Goal: Task Accomplishment & Management: Use online tool/utility

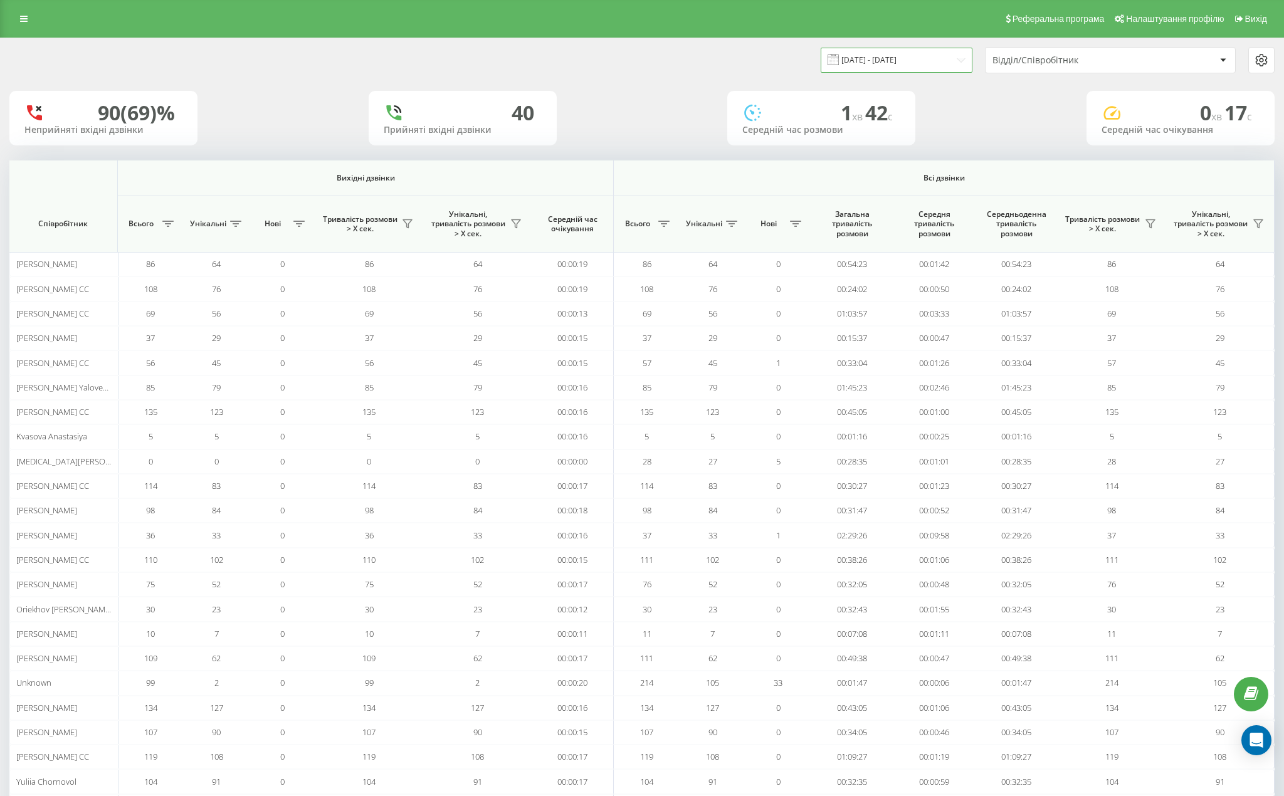
click at [865, 58] on input "18.09.2025 - 18.09.2025" at bounding box center [897, 60] width 152 height 24
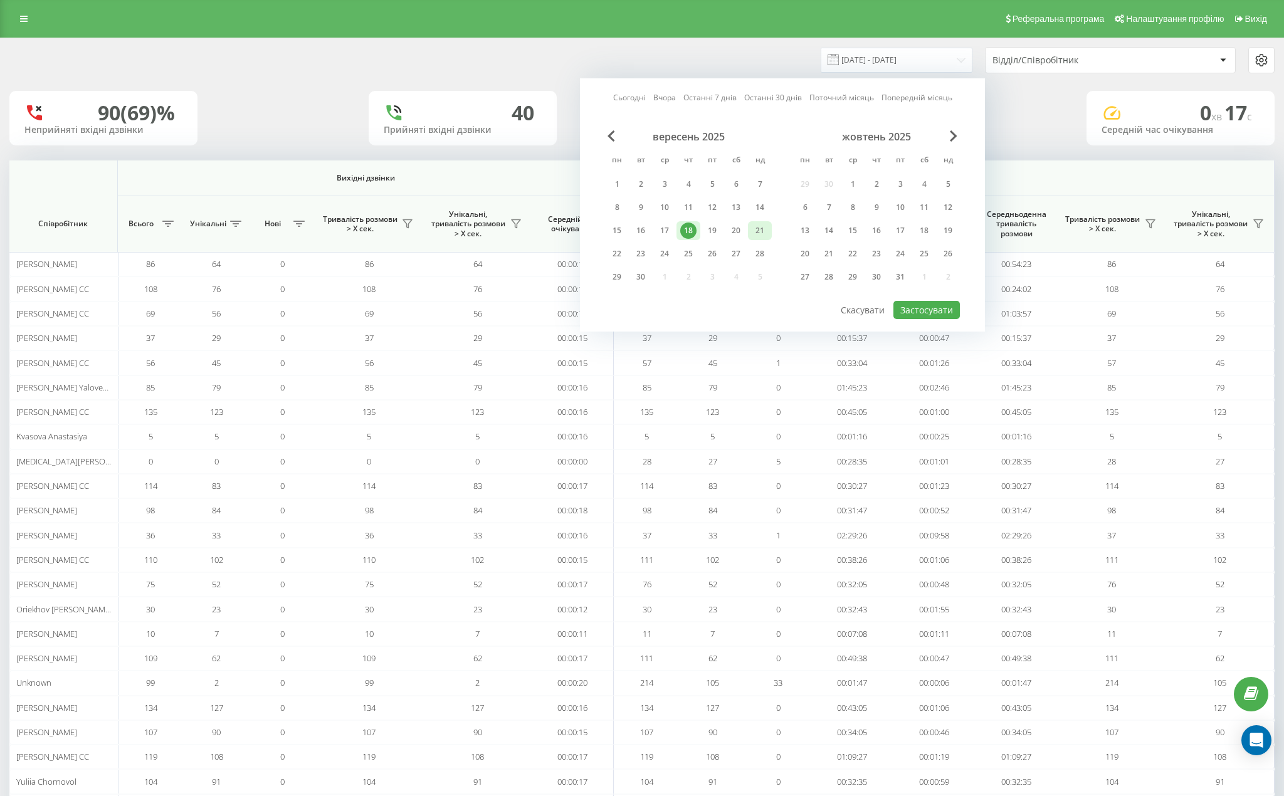
click at [759, 227] on div "21" at bounding box center [760, 231] width 16 height 16
click at [943, 307] on button "Застосувати" at bounding box center [926, 310] width 66 height 18
type input "[DATE] - [DATE]"
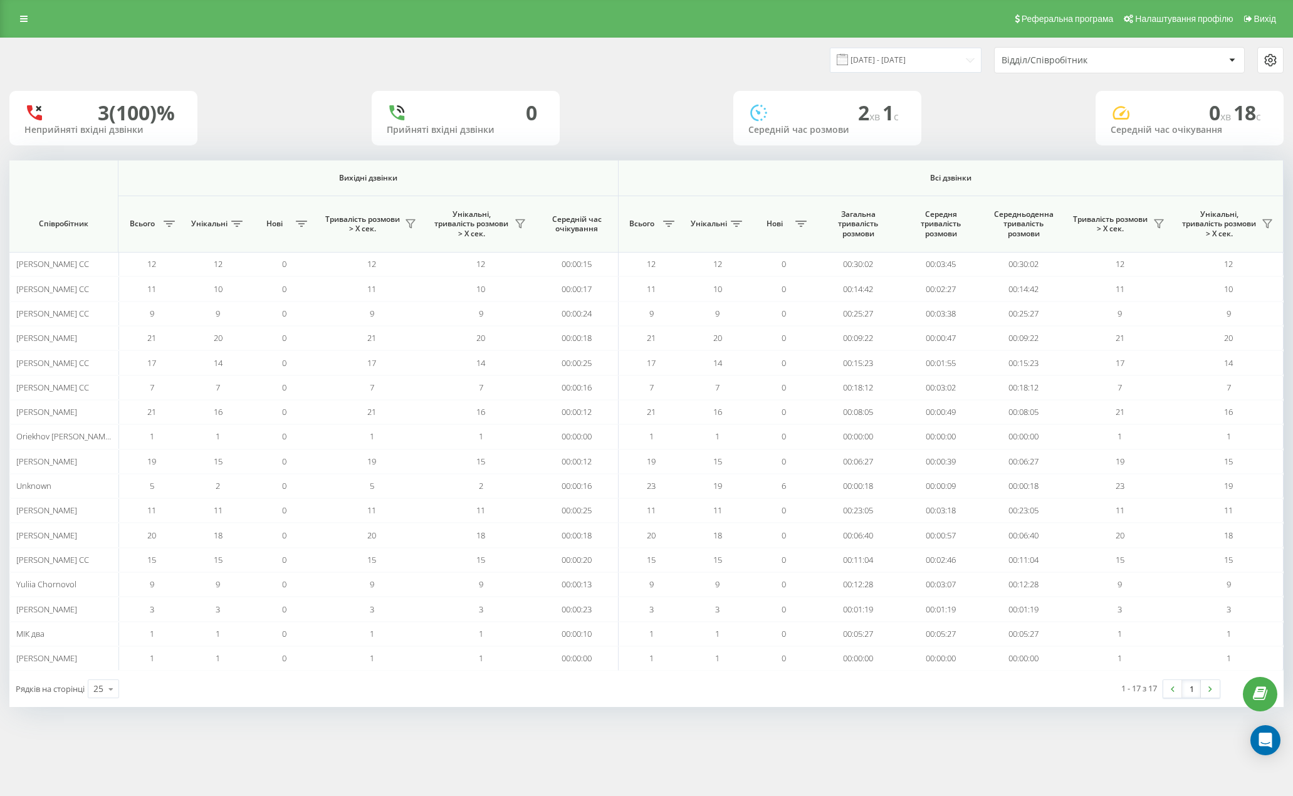
click at [1056, 63] on div "Відділ/Співробітник" at bounding box center [1077, 60] width 150 height 11
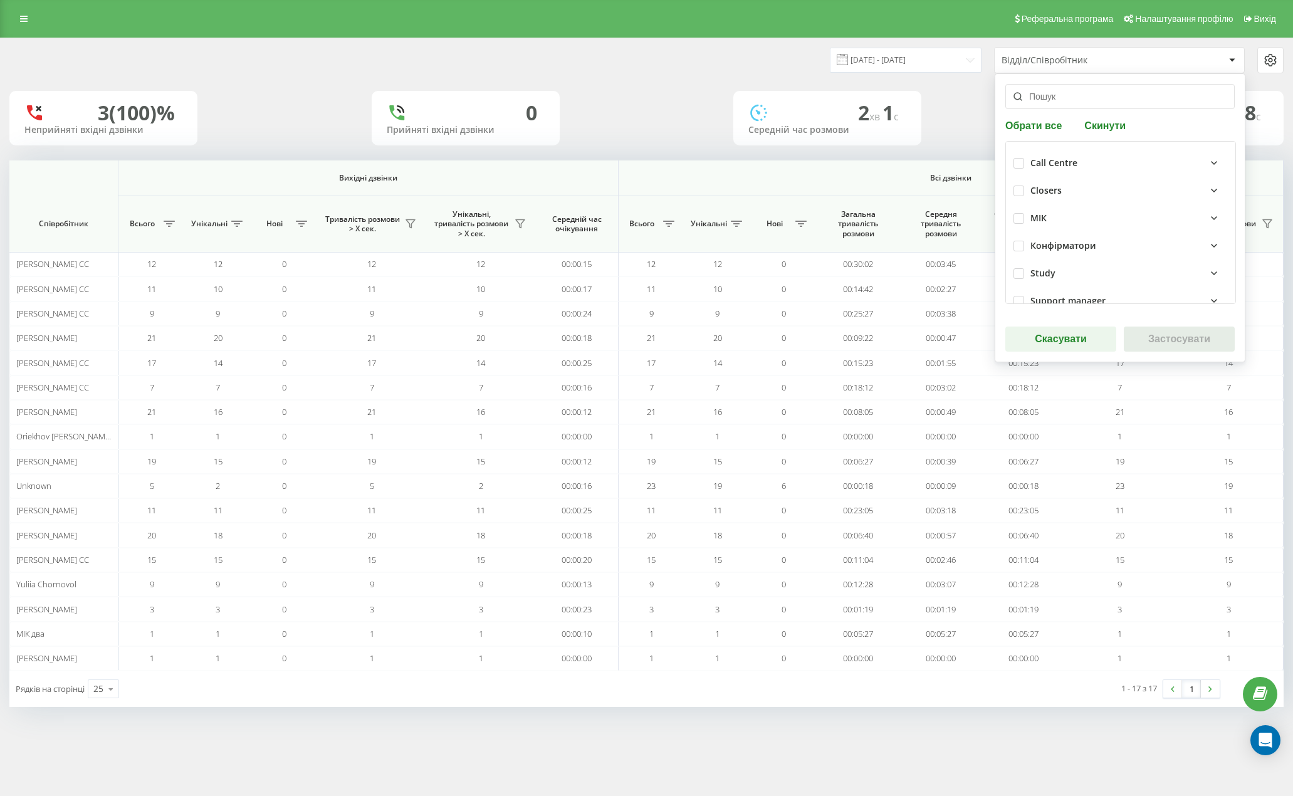
click at [1027, 165] on div "Call Centre" at bounding box center [1121, 163] width 214 height 28
click at [1021, 158] on label at bounding box center [1019, 158] width 11 height 0
checkbox input "true"
click at [1170, 339] on button "Застосувати" at bounding box center [1179, 339] width 111 height 25
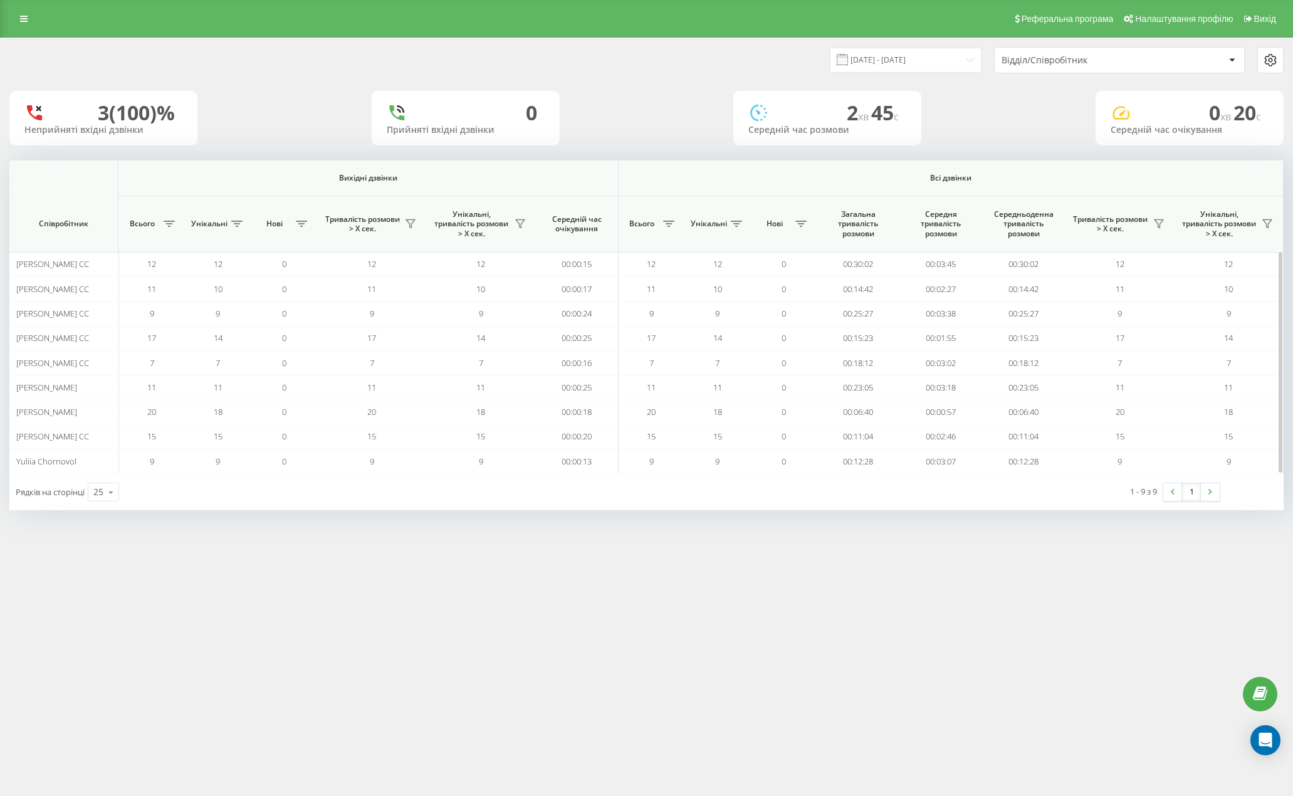
click at [180, 224] on th "Всього" at bounding box center [151, 224] width 66 height 56
click at [171, 226] on icon at bounding box center [169, 224] width 11 height 6
click at [216, 278] on label "Від меншого до більшого" at bounding box center [212, 273] width 140 height 11
click at [240, 286] on label "Від більшого до меншого" at bounding box center [212, 284] width 140 height 11
radio input "false"
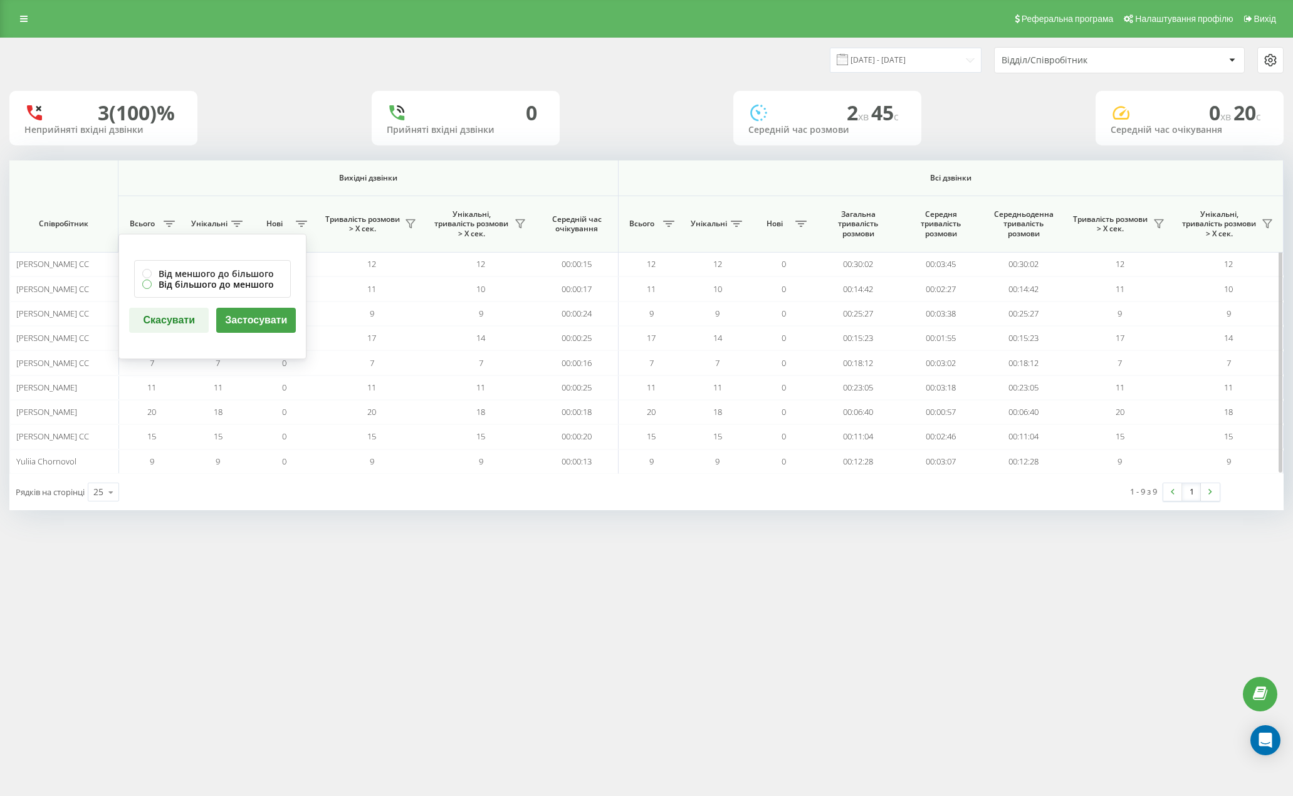
radio input "true"
click at [249, 320] on button "Застосувати" at bounding box center [256, 320] width 80 height 25
click at [177, 222] on button at bounding box center [169, 224] width 19 height 20
click at [240, 317] on button "Застосувати" at bounding box center [256, 320] width 80 height 25
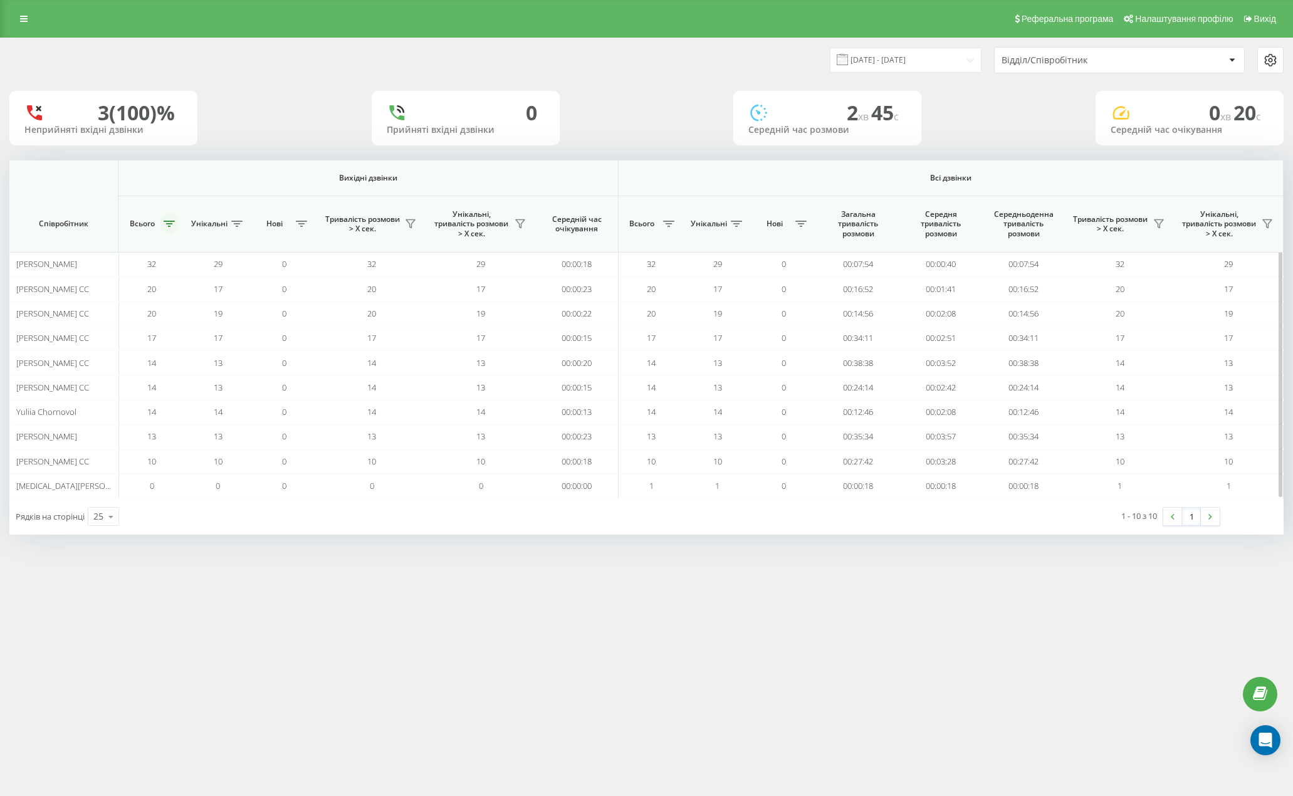
click at [165, 221] on button at bounding box center [169, 224] width 19 height 20
click at [255, 327] on button "Застосувати" at bounding box center [256, 320] width 80 height 25
click at [170, 224] on icon at bounding box center [169, 224] width 11 height 6
click at [226, 326] on button "Застосувати" at bounding box center [256, 320] width 80 height 25
click at [171, 226] on icon at bounding box center [169, 224] width 11 height 6
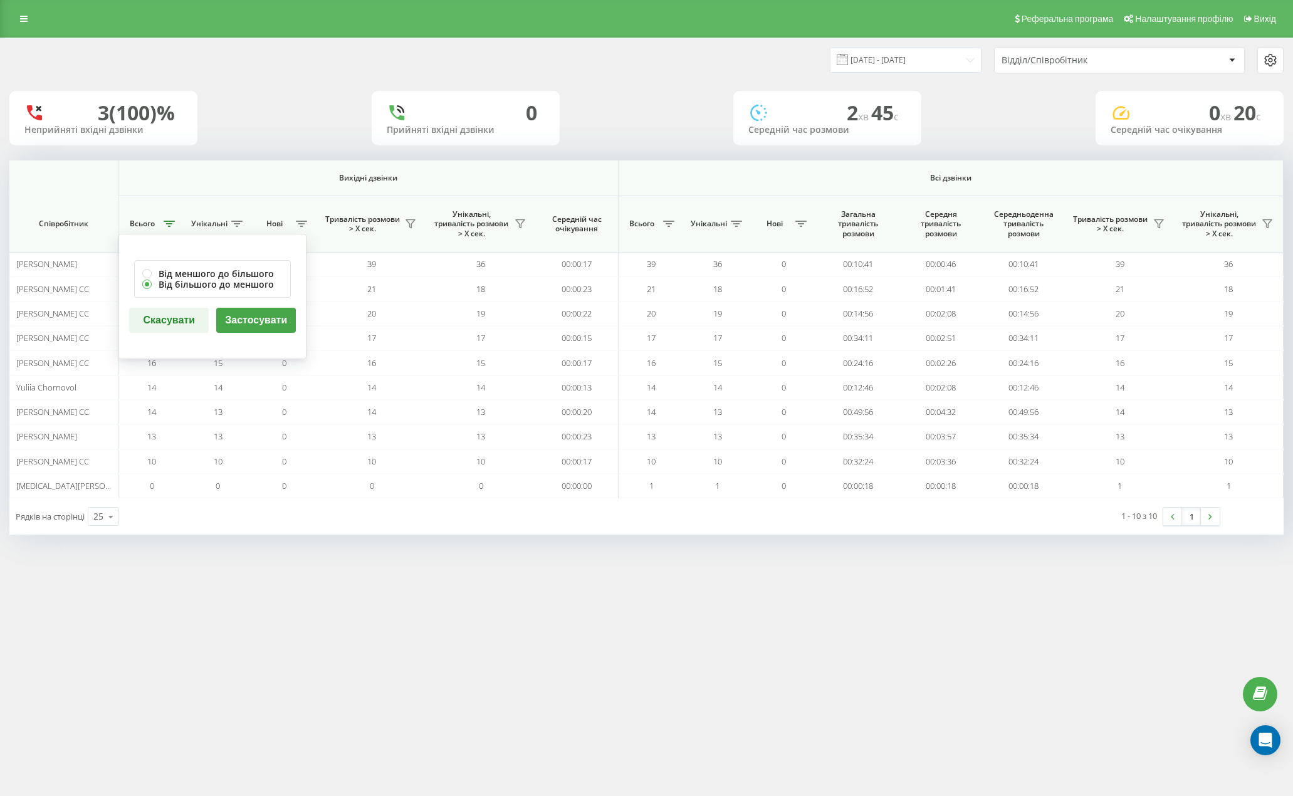
click at [246, 327] on button "Застосувати" at bounding box center [256, 320] width 80 height 25
click at [162, 223] on button at bounding box center [169, 224] width 19 height 20
click at [241, 316] on button "Застосувати" at bounding box center [257, 320] width 80 height 25
click at [171, 231] on button at bounding box center [169, 224] width 19 height 20
click at [246, 316] on button "Застосувати" at bounding box center [257, 320] width 80 height 25
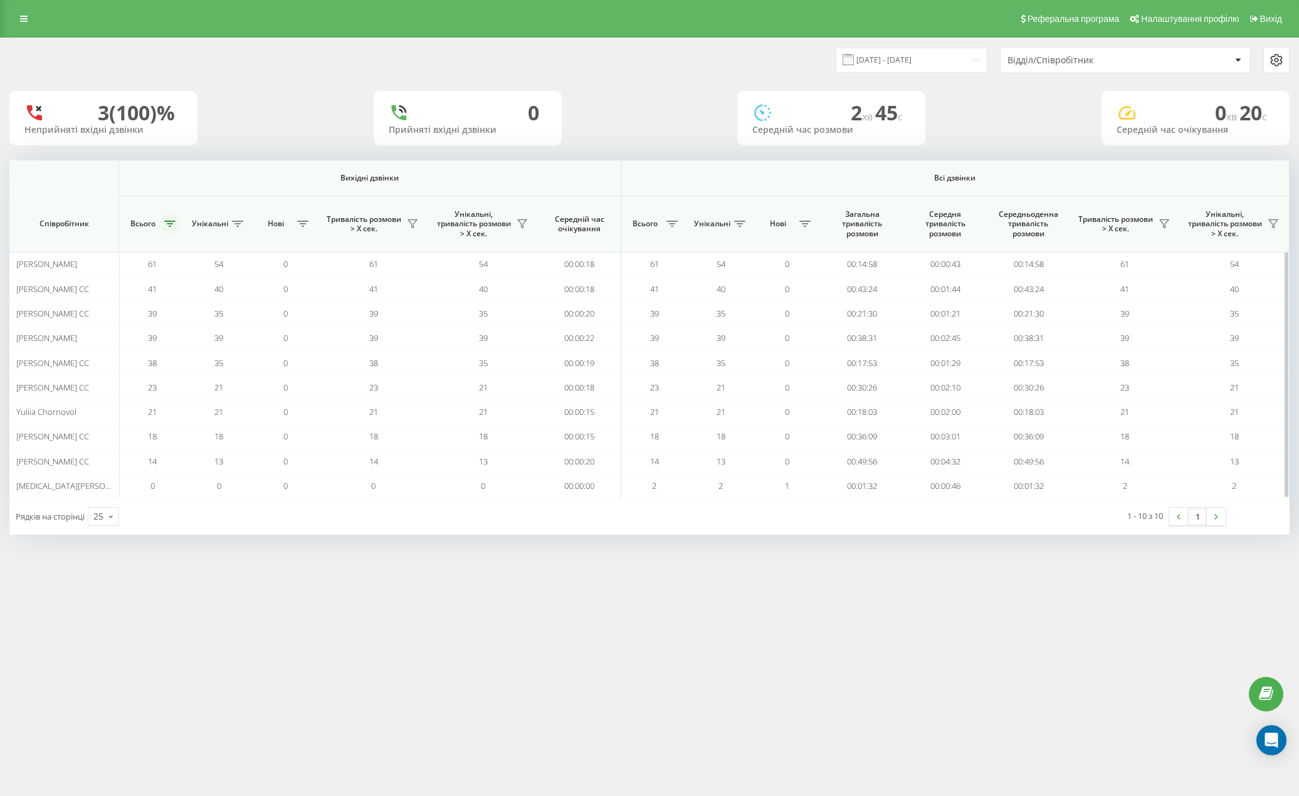
click at [169, 226] on icon at bounding box center [169, 224] width 11 height 6
click at [248, 318] on button "Застосувати" at bounding box center [257, 320] width 80 height 25
click at [174, 228] on button at bounding box center [169, 224] width 19 height 20
click at [237, 322] on button "Застосувати" at bounding box center [257, 320] width 80 height 25
click at [169, 224] on icon at bounding box center [169, 224] width 11 height 6
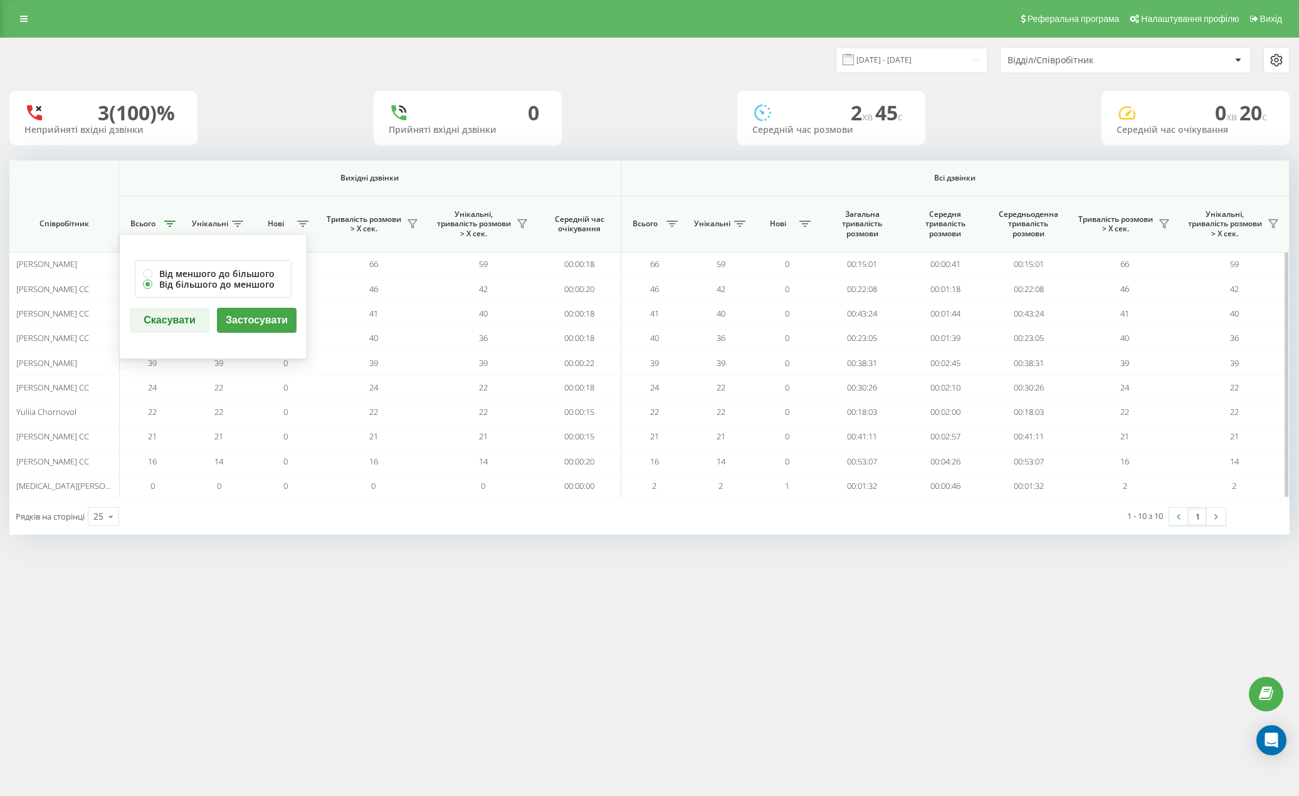
click at [236, 317] on button "Застосувати" at bounding box center [257, 320] width 80 height 25
drag, startPoint x: 167, startPoint y: 223, endPoint x: 172, endPoint y: 228, distance: 7.5
click at [167, 223] on icon at bounding box center [169, 224] width 11 height 6
click at [233, 322] on button "Застосувати" at bounding box center [257, 320] width 80 height 25
click at [170, 228] on button at bounding box center [169, 224] width 19 height 20
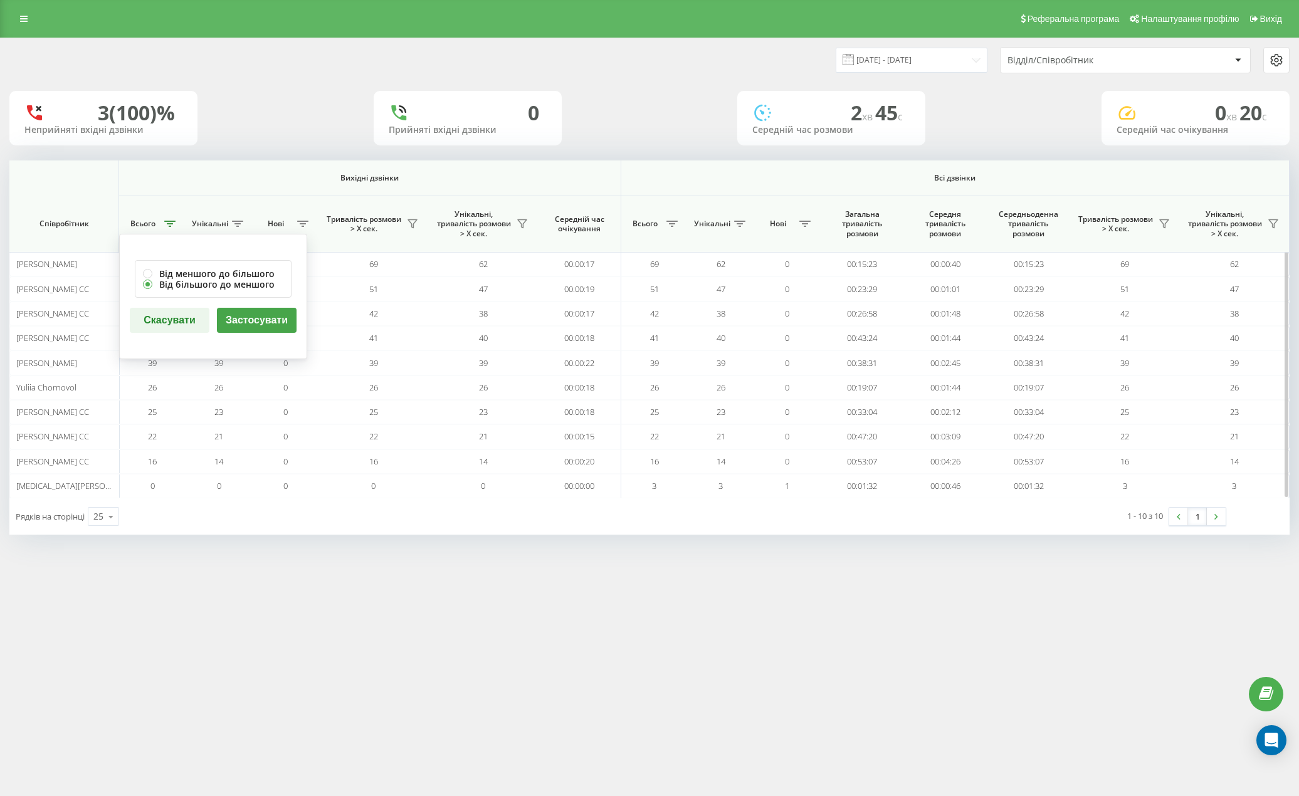
click at [234, 311] on button "Застосувати" at bounding box center [257, 320] width 80 height 25
click at [177, 226] on button at bounding box center [169, 224] width 19 height 20
click at [241, 323] on button "Застосувати" at bounding box center [257, 320] width 80 height 25
click at [167, 228] on button at bounding box center [169, 224] width 19 height 20
click at [240, 315] on button "Застосувати" at bounding box center [257, 320] width 80 height 25
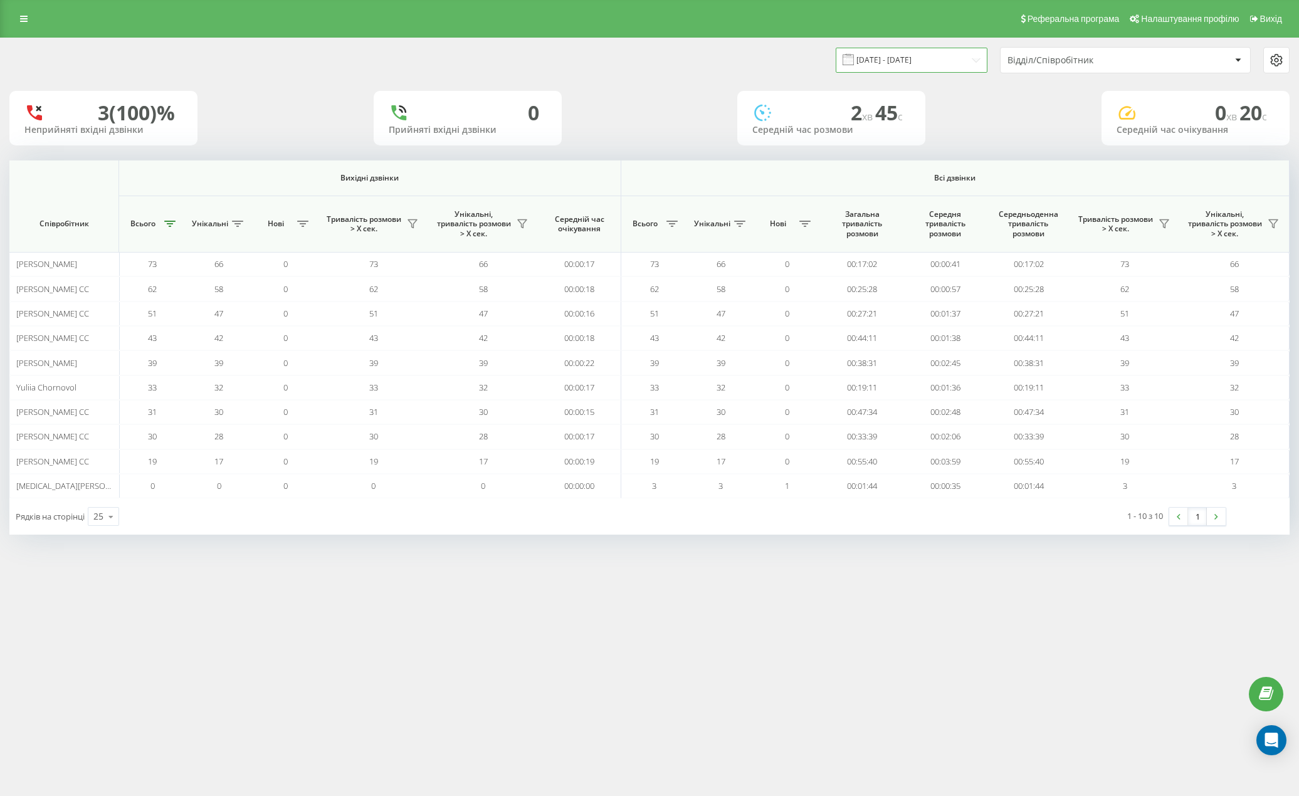
click at [935, 61] on input "[DATE] - [DATE]" at bounding box center [912, 60] width 152 height 24
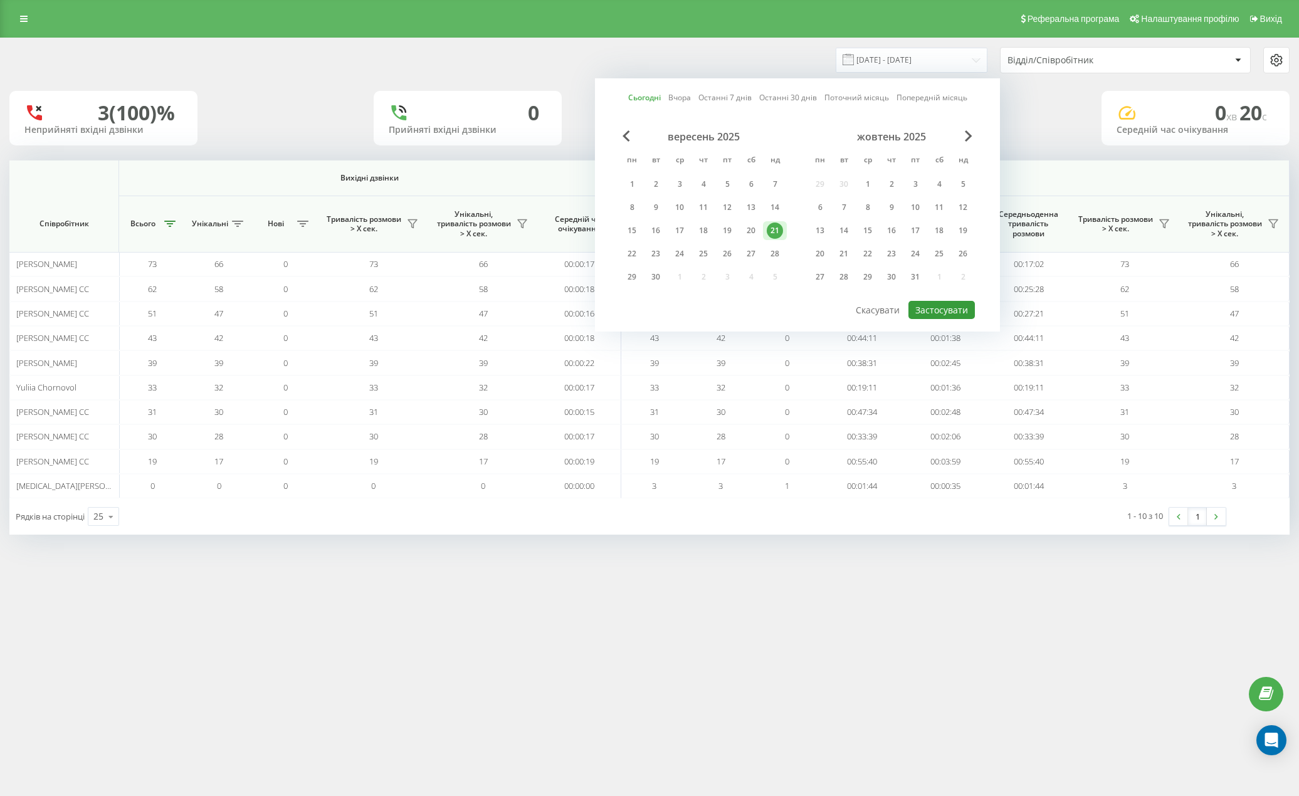
click at [930, 308] on button "Застосувати" at bounding box center [941, 310] width 66 height 18
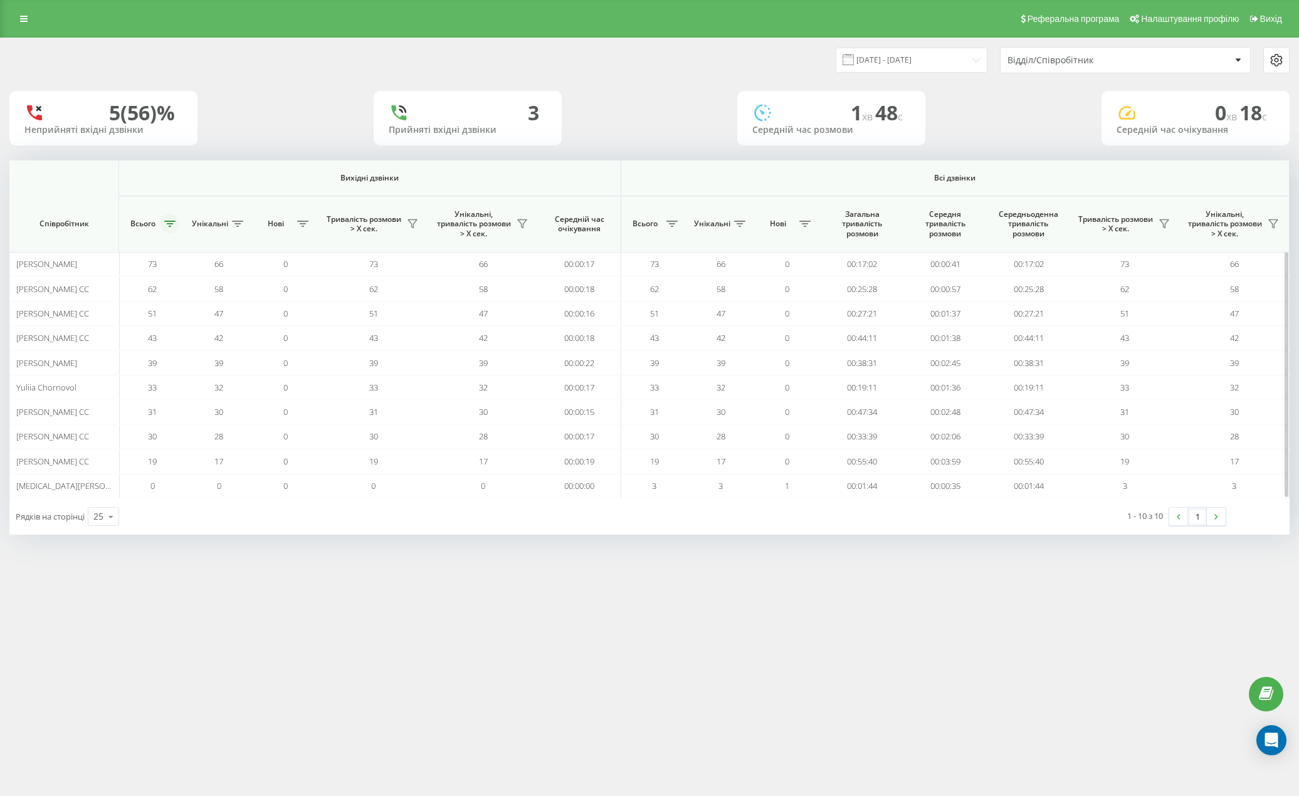
click at [169, 224] on icon at bounding box center [169, 224] width 11 height 6
click at [243, 327] on button "Застосувати" at bounding box center [257, 320] width 80 height 25
click at [164, 221] on icon at bounding box center [169, 224] width 11 height 6
click at [252, 323] on button "Застосувати" at bounding box center [257, 320] width 80 height 25
click at [173, 226] on icon at bounding box center [169, 224] width 11 height 6
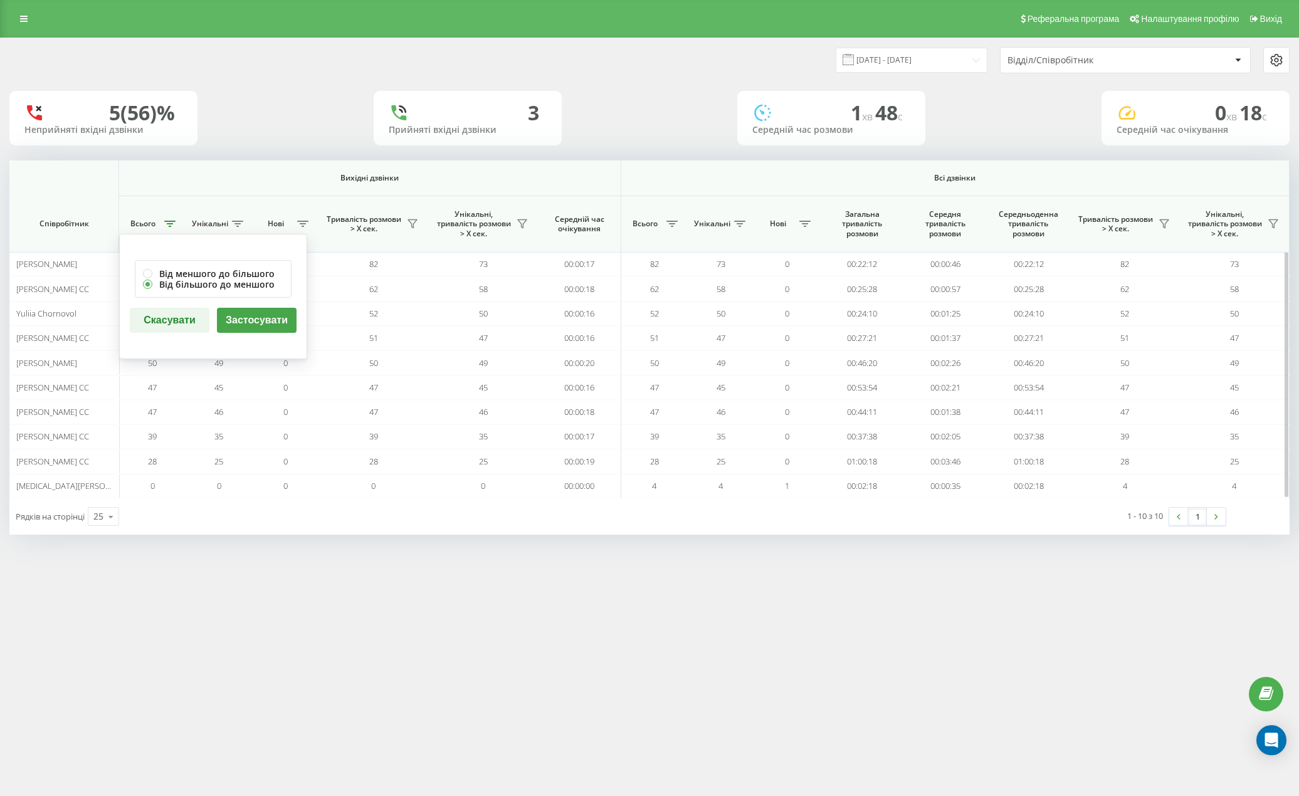
click at [257, 315] on button "Застосувати" at bounding box center [257, 320] width 80 height 25
click at [174, 223] on icon at bounding box center [169, 224] width 11 height 6
click at [258, 315] on button "Застосувати" at bounding box center [257, 320] width 80 height 25
click at [170, 221] on icon at bounding box center [169, 224] width 11 height 6
click at [248, 321] on button "Застосувати" at bounding box center [257, 320] width 80 height 25
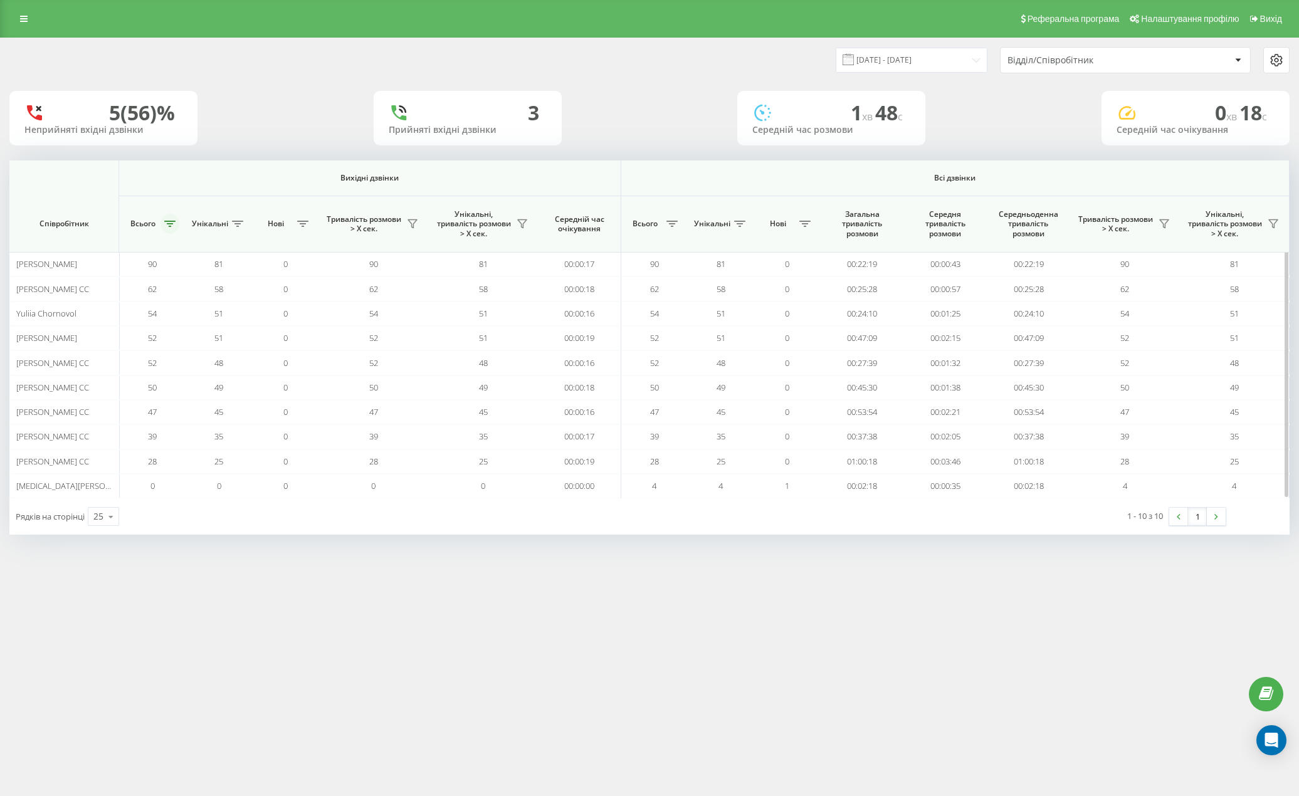
click at [172, 227] on icon at bounding box center [169, 224] width 11 height 6
click at [245, 322] on button "Застосувати" at bounding box center [257, 320] width 80 height 25
click at [162, 223] on button at bounding box center [169, 224] width 19 height 20
click at [253, 324] on button "Застосувати" at bounding box center [257, 320] width 80 height 25
click at [170, 224] on icon at bounding box center [169, 224] width 11 height 6
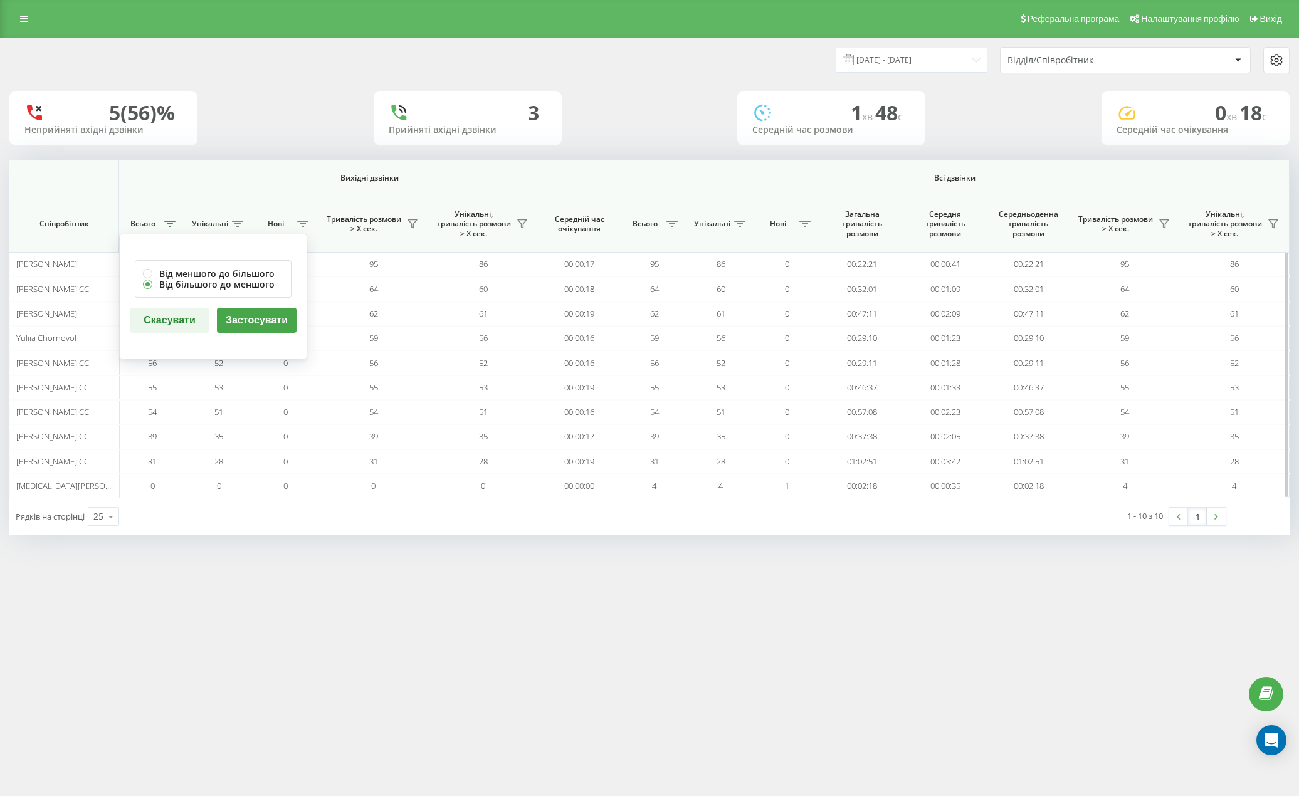
click at [229, 313] on button "Застосувати" at bounding box center [257, 320] width 80 height 25
click at [1056, 63] on div "Відділ/Співробітник" at bounding box center [1082, 60] width 150 height 11
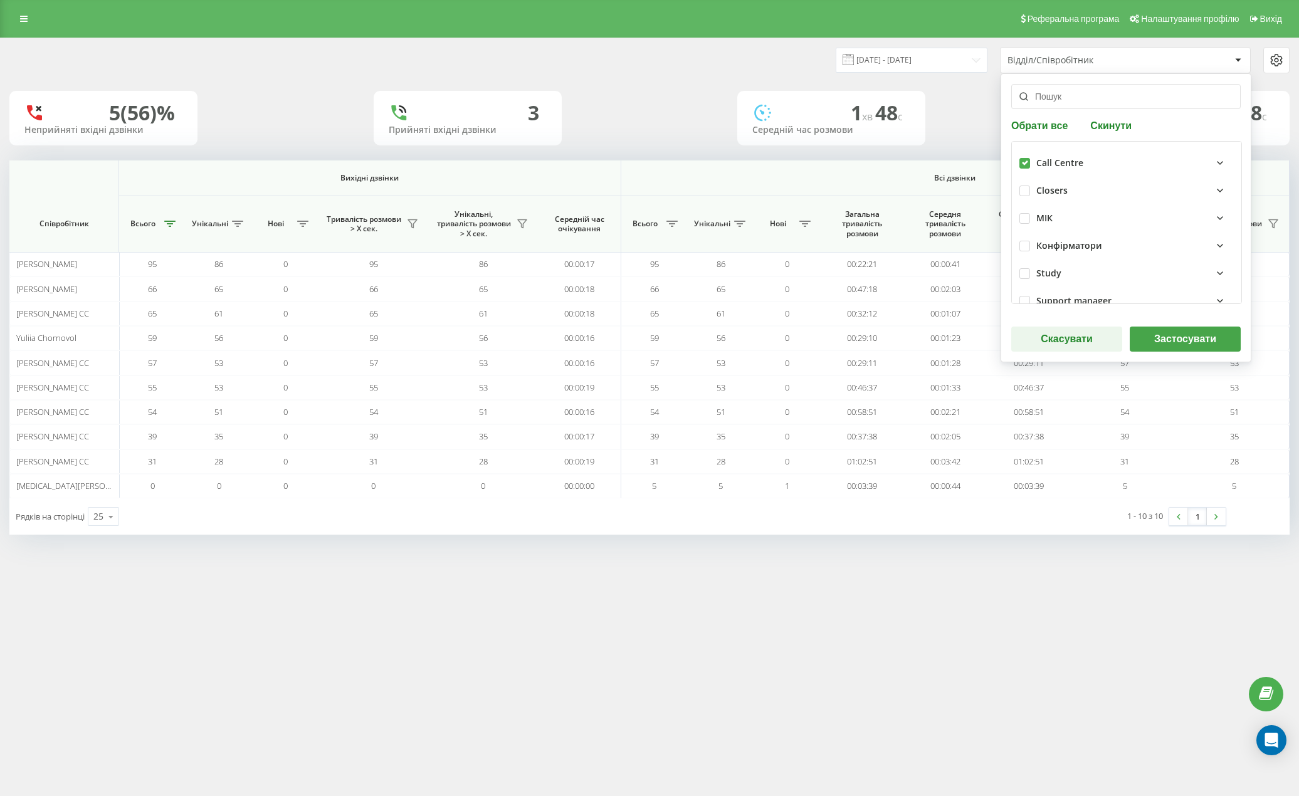
drag, startPoint x: 940, startPoint y: 46, endPoint x: 938, endPoint y: 60, distance: 13.3
click at [940, 47] on div "[DATE] - [DATE] Відділ/Співробітник Обрати все Скинути Call Centre Closers МІК …" at bounding box center [650, 60] width 1298 height 44
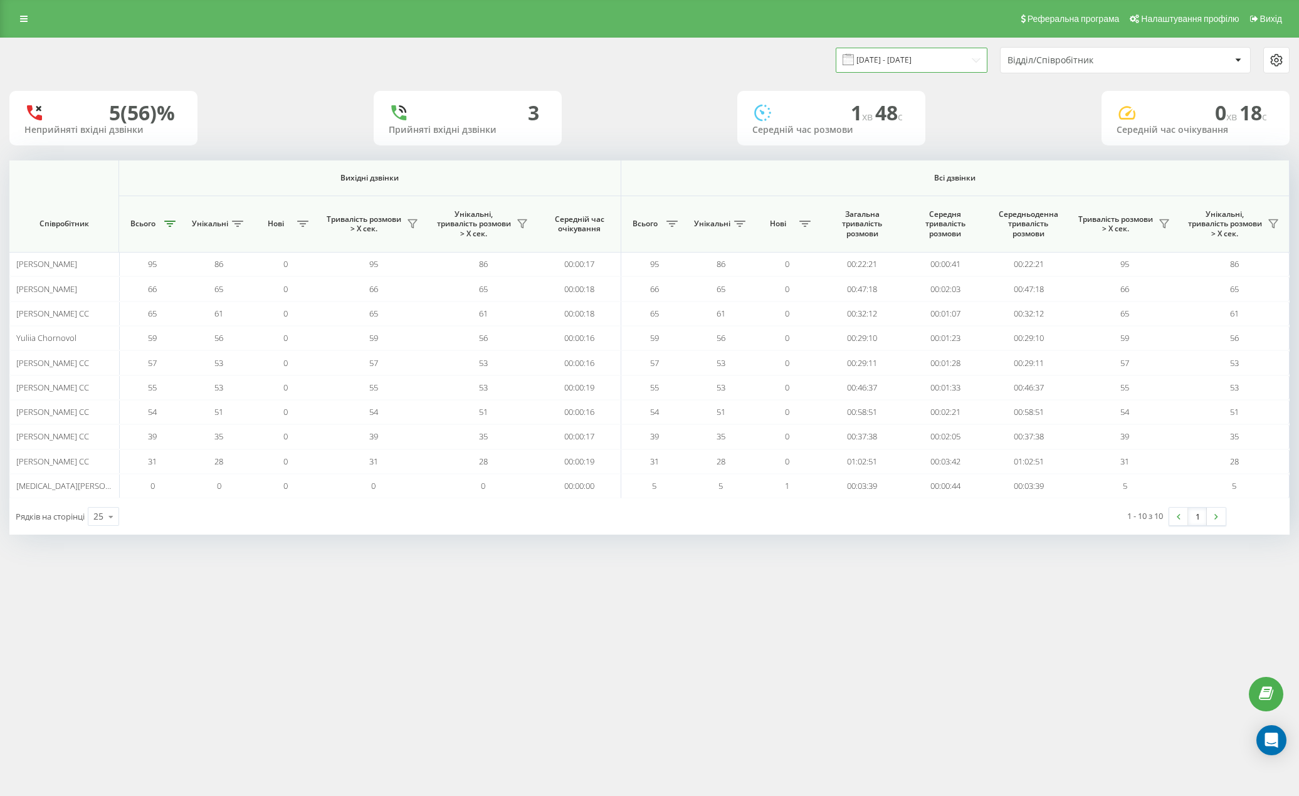
click at [938, 60] on input "[DATE] - [DATE]" at bounding box center [912, 60] width 152 height 24
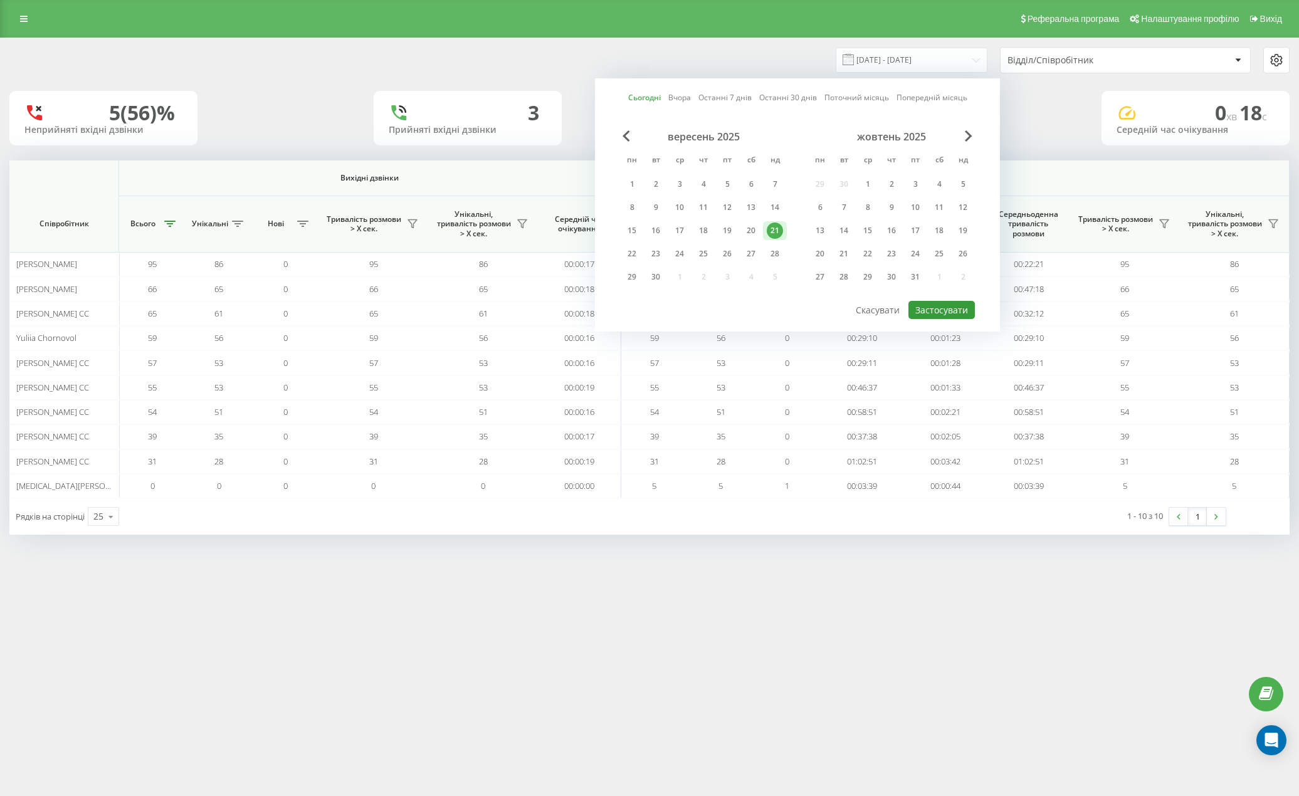
click at [943, 312] on button "Застосувати" at bounding box center [941, 310] width 66 height 18
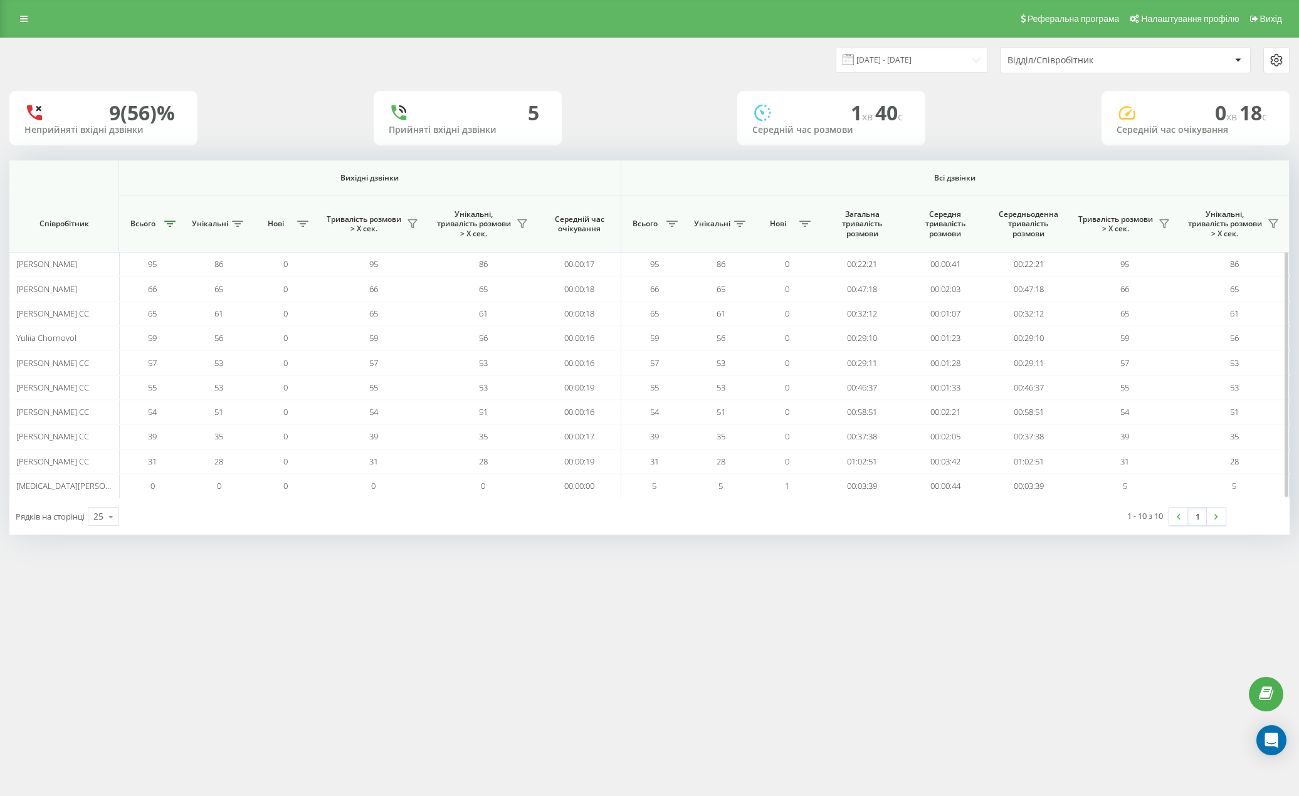
click at [159, 227] on span "Всього" at bounding box center [142, 224] width 35 height 10
click at [171, 227] on icon at bounding box center [169, 224] width 11 height 6
click at [250, 323] on button "Застосувати" at bounding box center [257, 320] width 80 height 25
click at [171, 223] on icon at bounding box center [169, 224] width 11 height 6
click at [246, 314] on button "Застосувати" at bounding box center [257, 320] width 80 height 25
